Goal: Check status

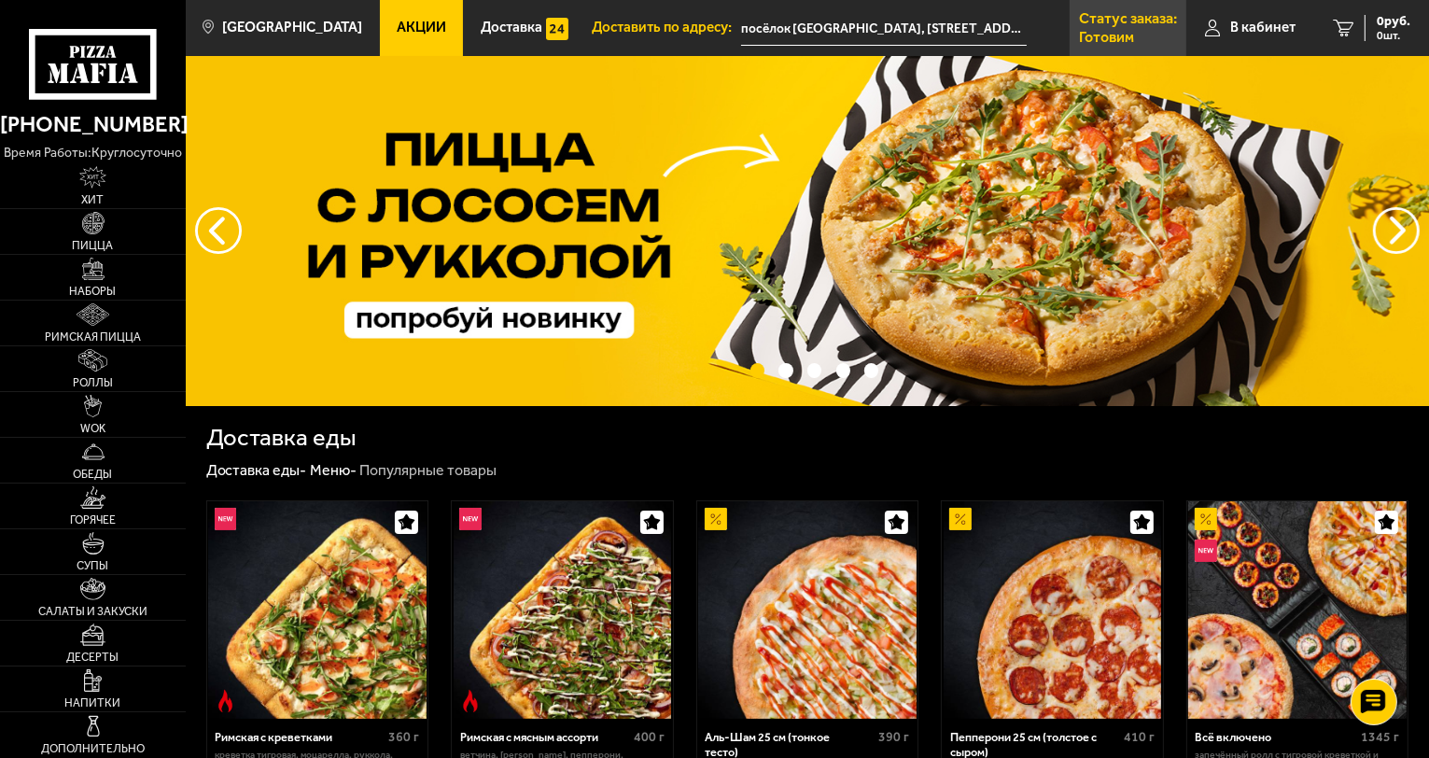
click at [1130, 20] on p "Статус заказа:" at bounding box center [1128, 18] width 98 height 15
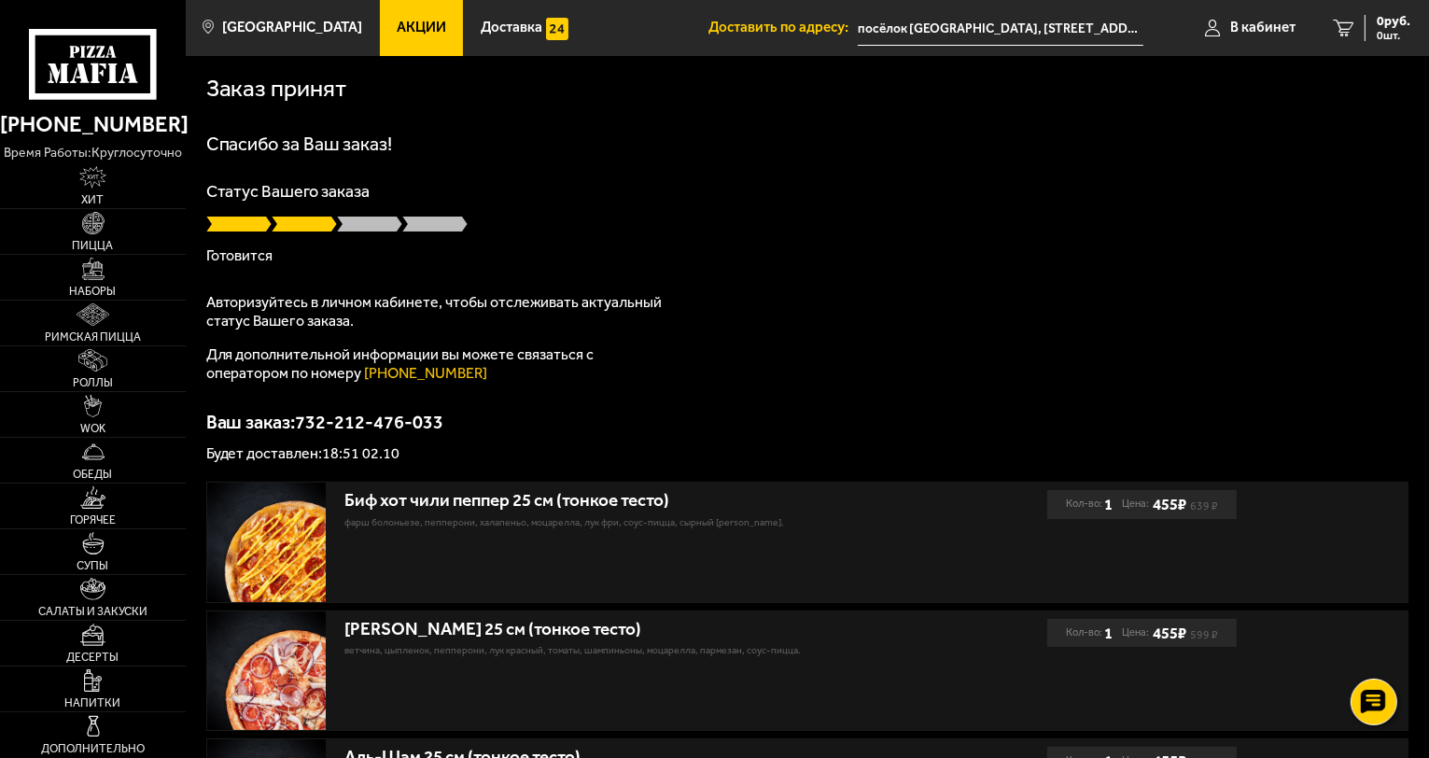
click at [296, 233] on span at bounding box center [304, 224] width 65 height 19
